Goal: Transaction & Acquisition: Book appointment/travel/reservation

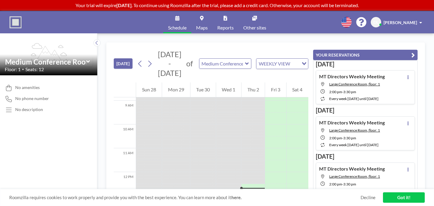
scroll to position [278, 0]
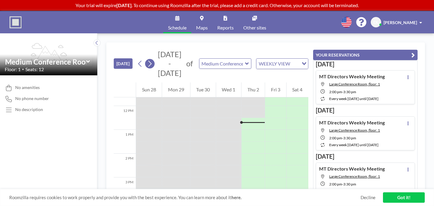
click at [147, 59] on icon at bounding box center [150, 63] width 6 height 9
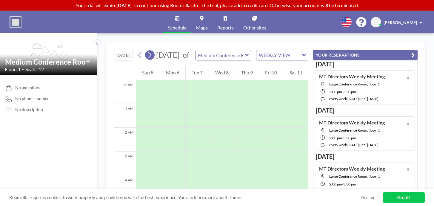
click at [147, 51] on icon at bounding box center [150, 55] width 6 height 9
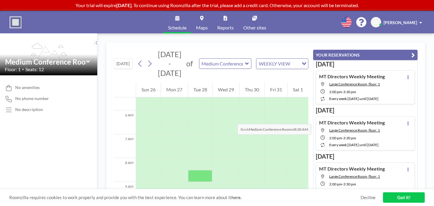
scroll to position [138, 0]
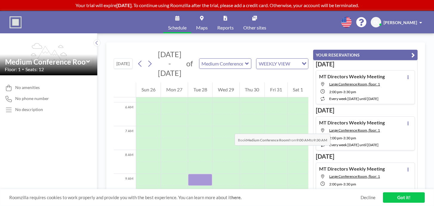
click at [188, 174] on div at bounding box center [200, 180] width 24 height 12
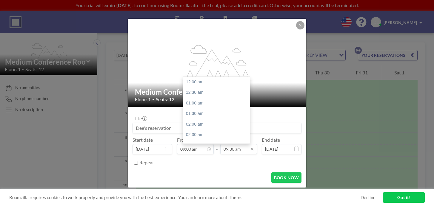
scroll to position [181, 0]
click at [250, 147] on icon at bounding box center [252, 149] width 5 height 5
click at [233, 144] on input "09:30 am" at bounding box center [238, 149] width 37 height 10
click at [211, 112] on div "12:00 pm" at bounding box center [216, 117] width 67 height 11
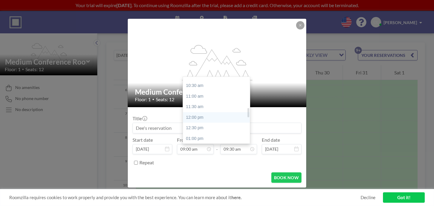
type input "12:00 pm"
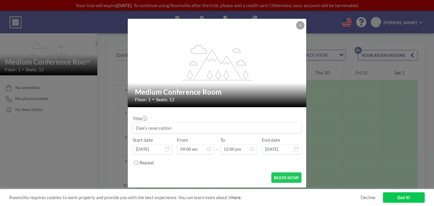
click at [171, 123] on input at bounding box center [217, 128] width 168 height 10
type input "T"
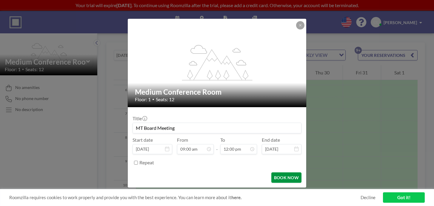
type input "MT Board Meeting"
click at [271, 173] on button "BOOK NOW" at bounding box center [286, 178] width 30 height 10
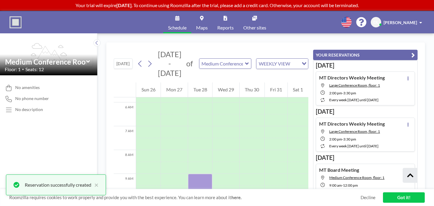
scroll to position [98, 0]
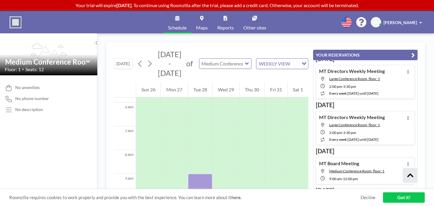
click at [199, 59] on input "text" at bounding box center [222, 64] width 46 height 10
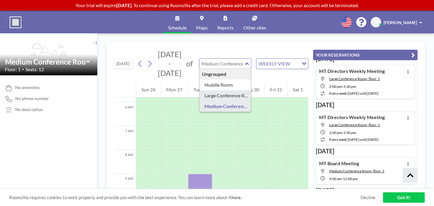
type input "Large Conference Room"
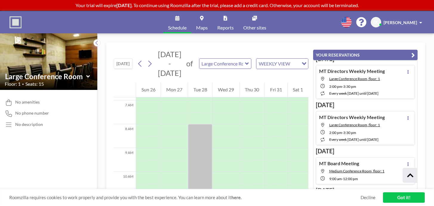
scroll to position [128, 0]
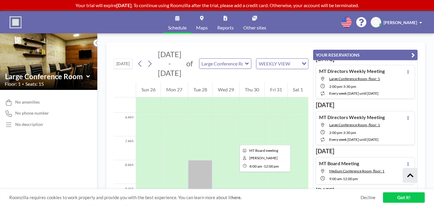
click at [188, 160] on div at bounding box center [200, 207] width 24 height 95
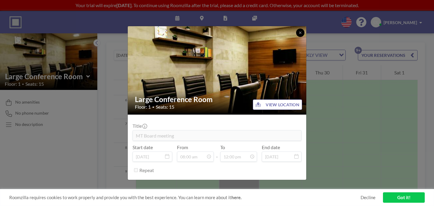
click at [298, 35] on icon at bounding box center [300, 33] width 4 height 4
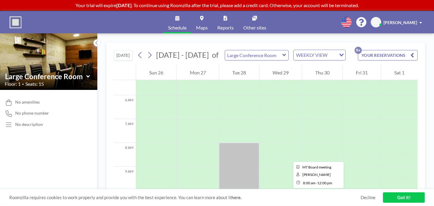
scroll to position [129, 0]
